Goal: Find specific page/section: Find specific page/section

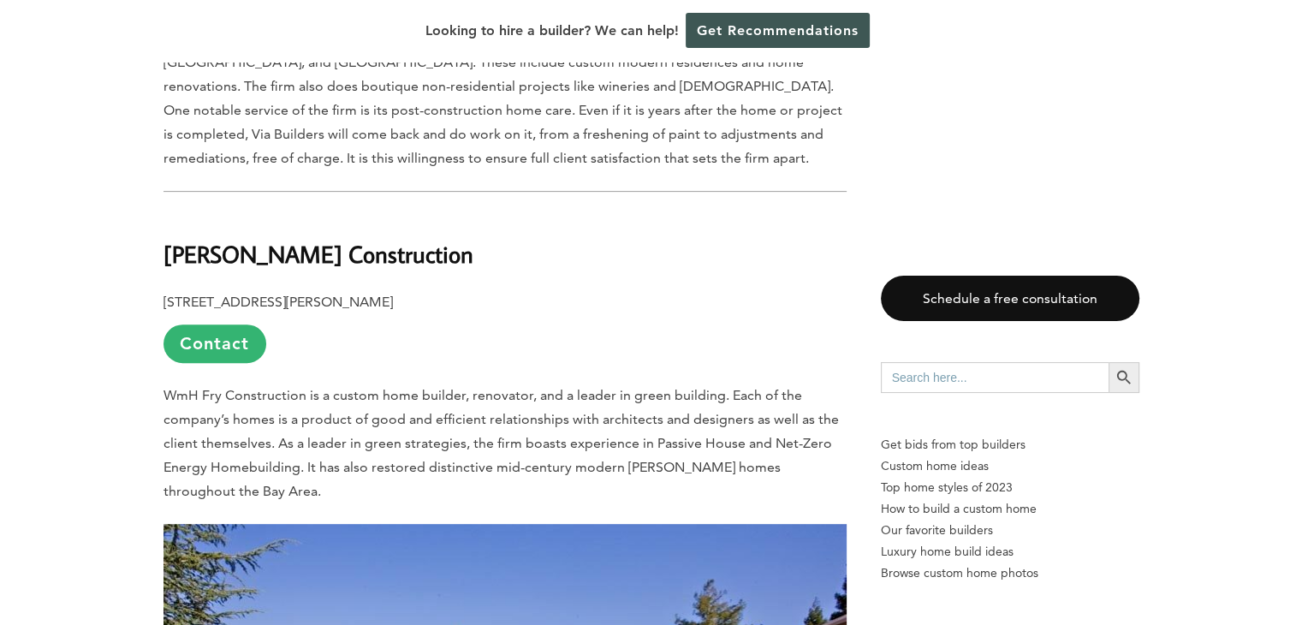
scroll to position [7449, 0]
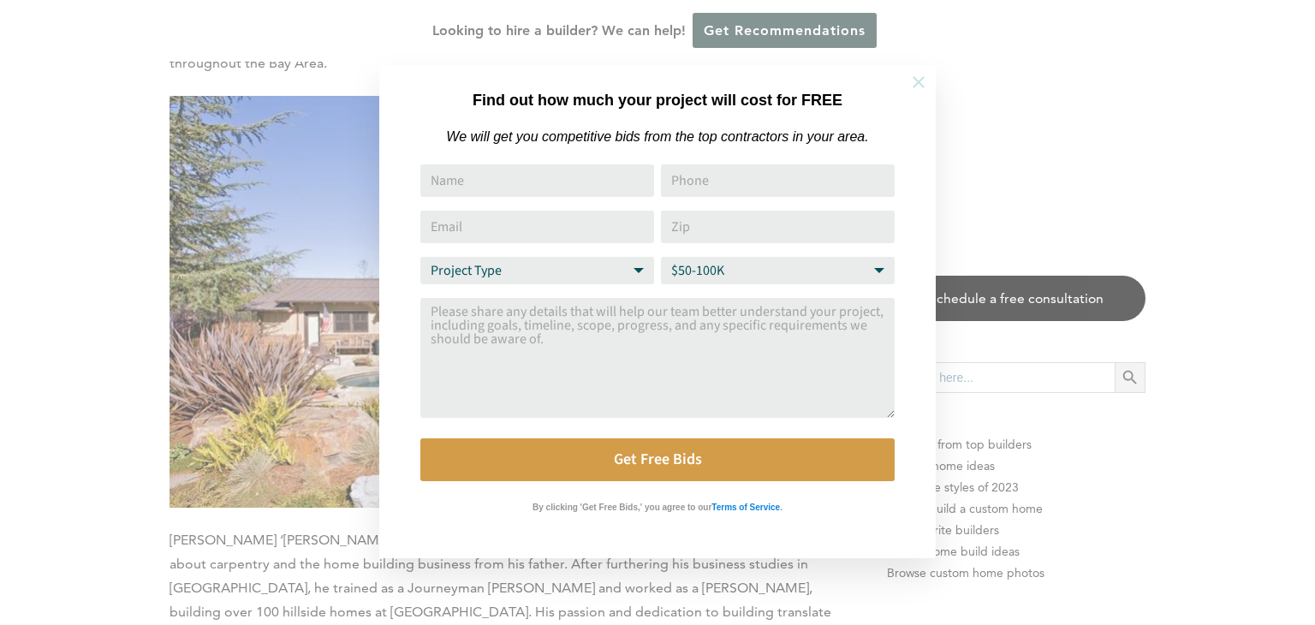
click at [919, 76] on icon at bounding box center [918, 82] width 19 height 19
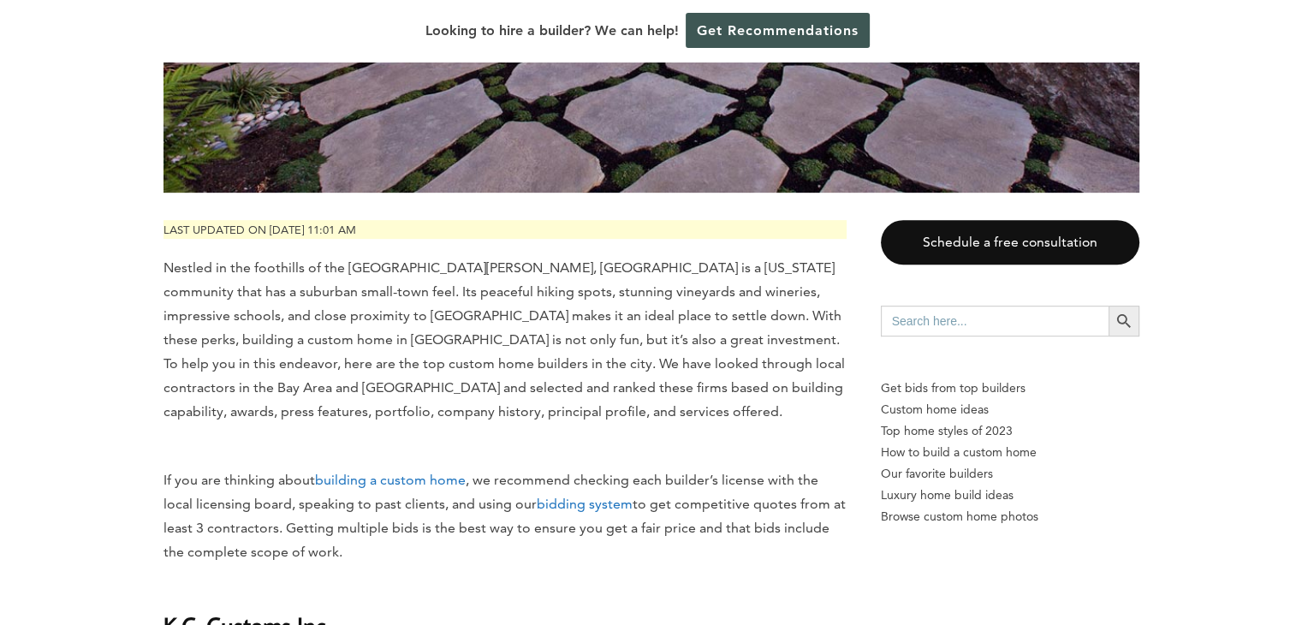
scroll to position [0, 0]
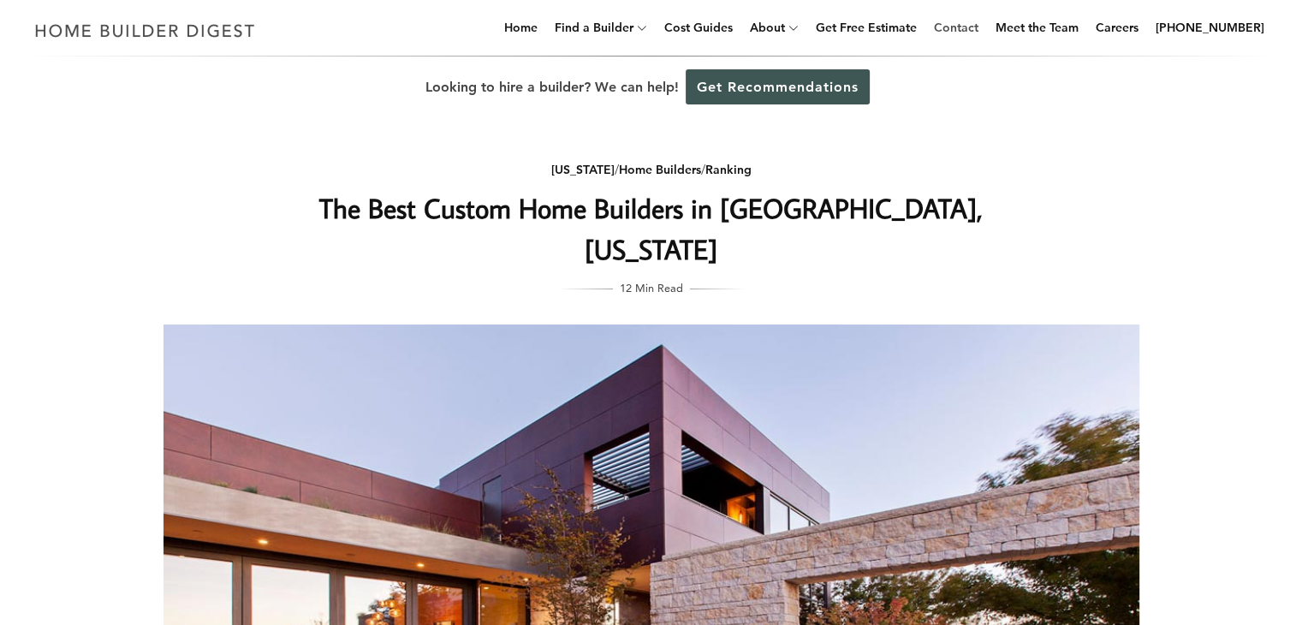
click at [967, 33] on link "Contact" at bounding box center [956, 27] width 58 height 55
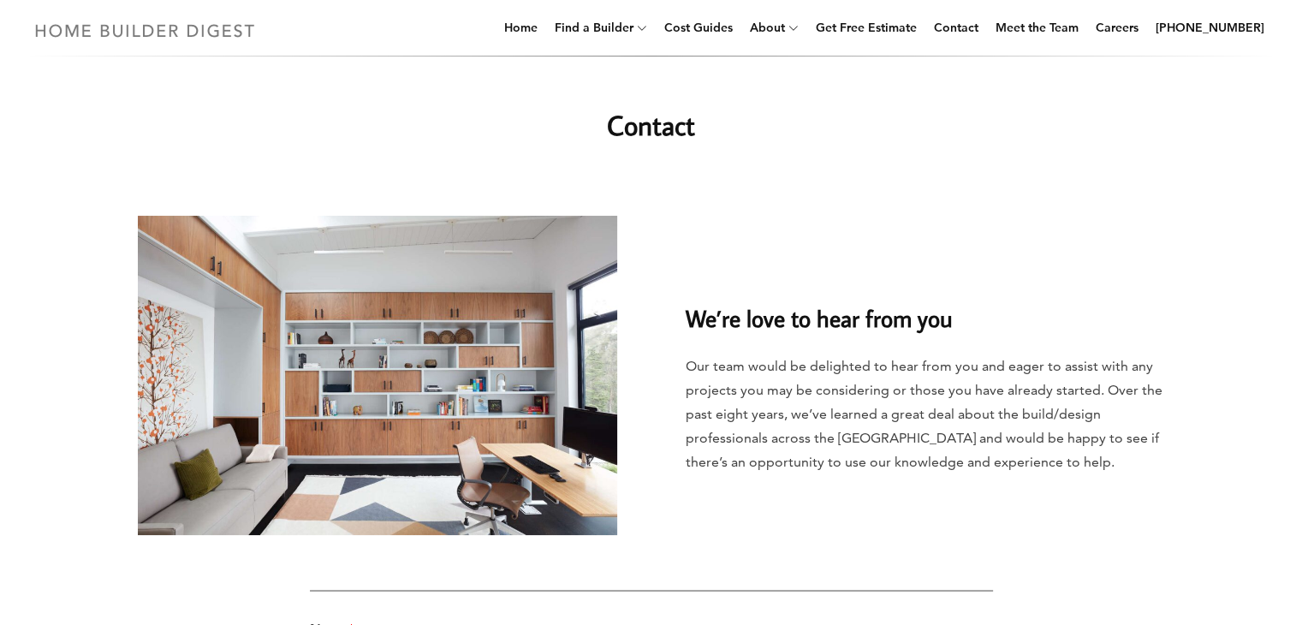
click at [146, 23] on img at bounding box center [144, 30] width 235 height 33
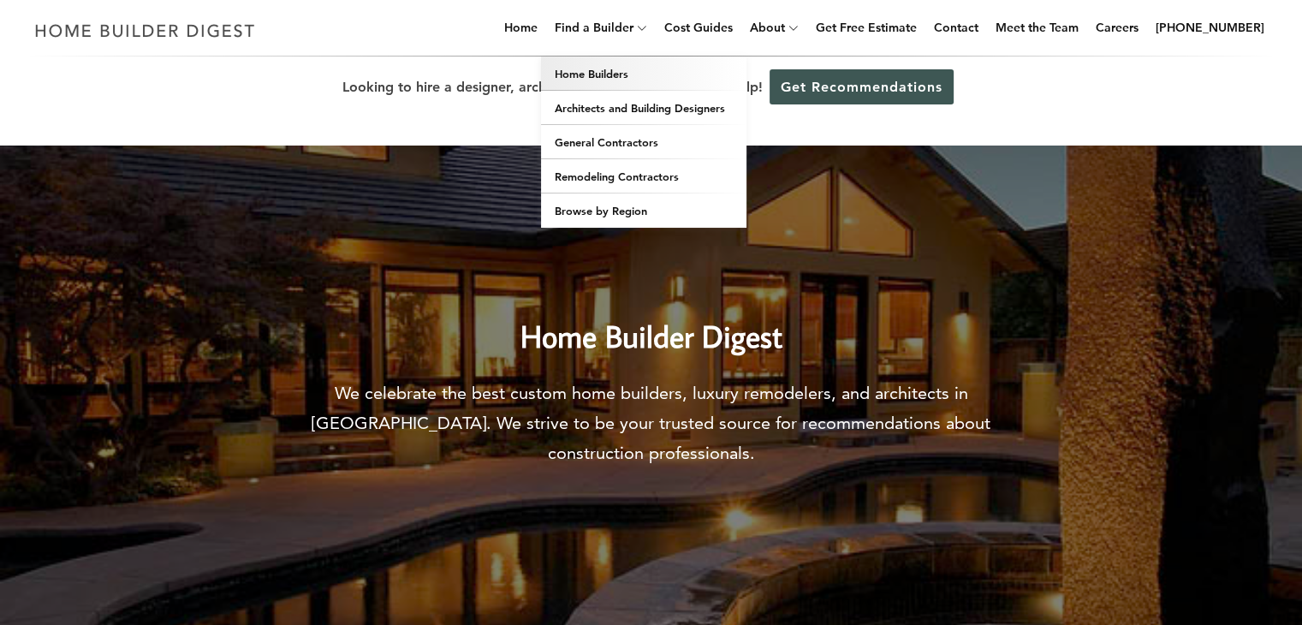
click at [628, 80] on link "Home Builders" at bounding box center [643, 74] width 205 height 34
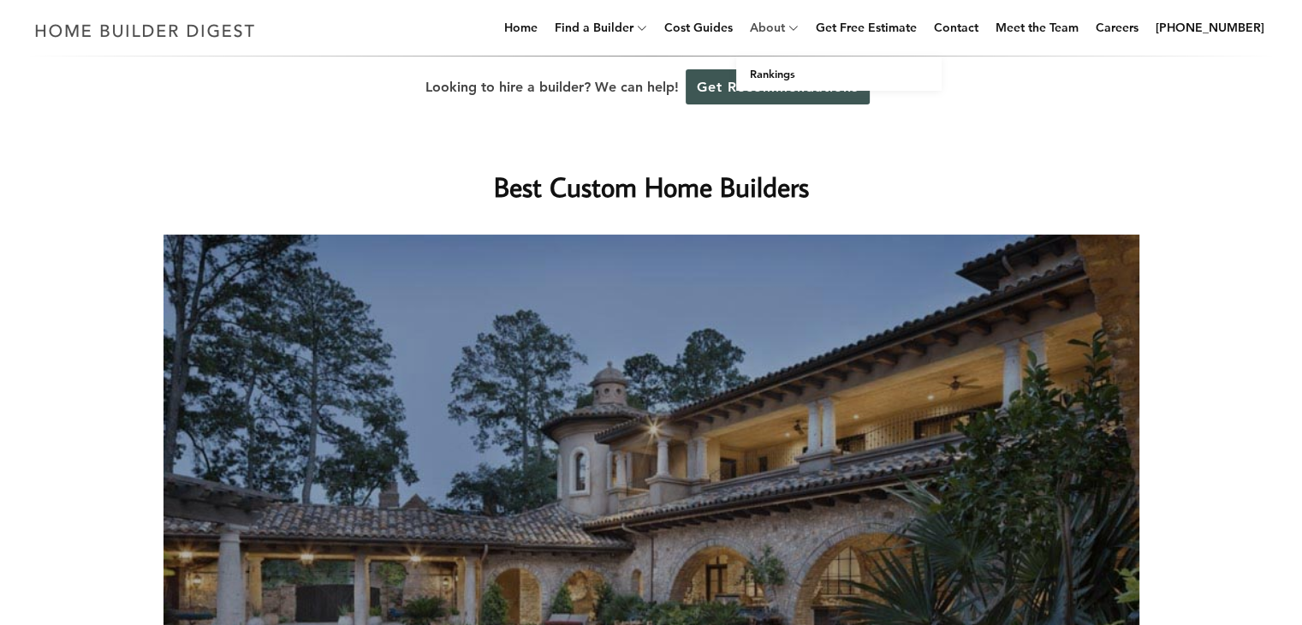
click at [785, 31] on link "About" at bounding box center [764, 27] width 42 height 55
